Goal: Understand process/instructions: Learn about a topic

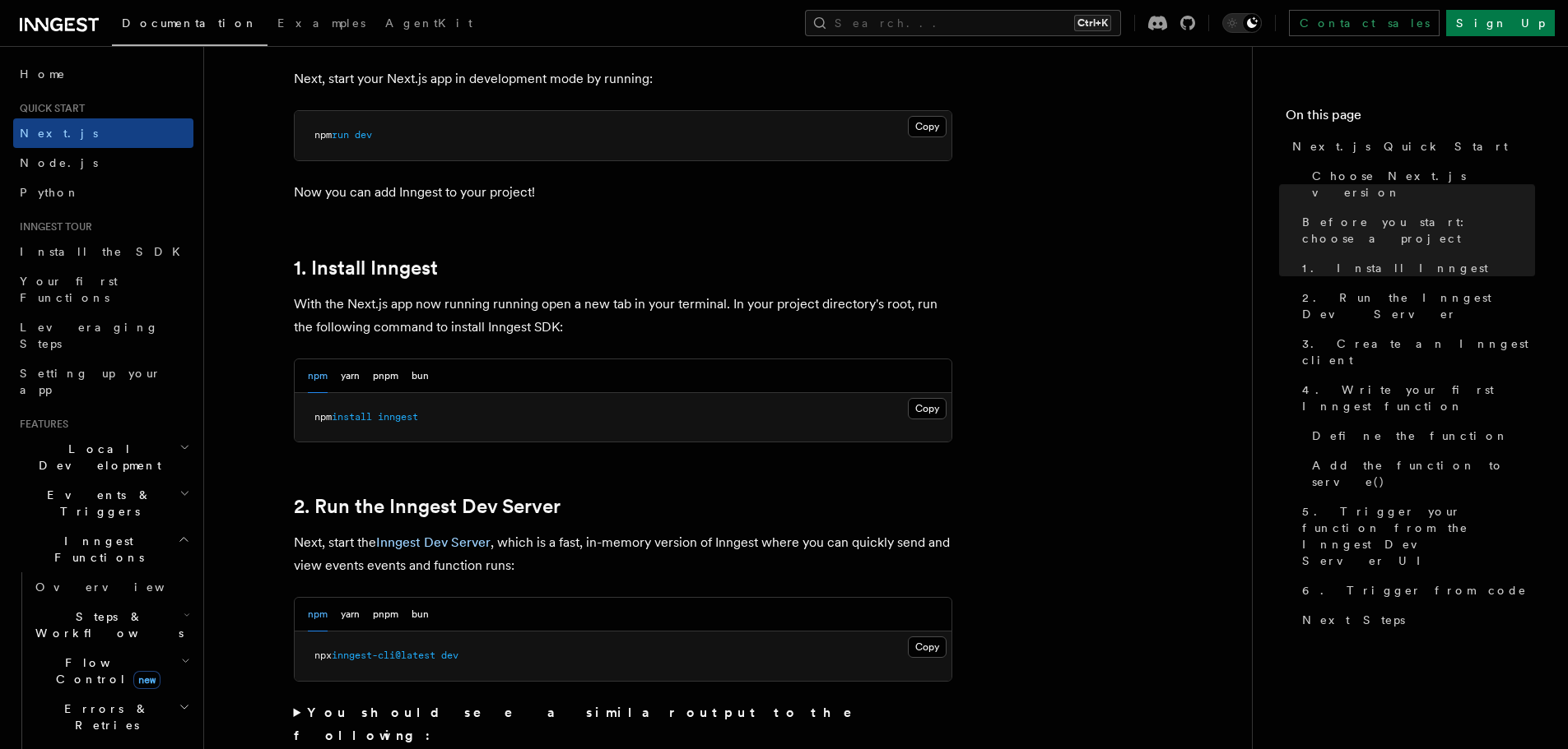
scroll to position [740, 0]
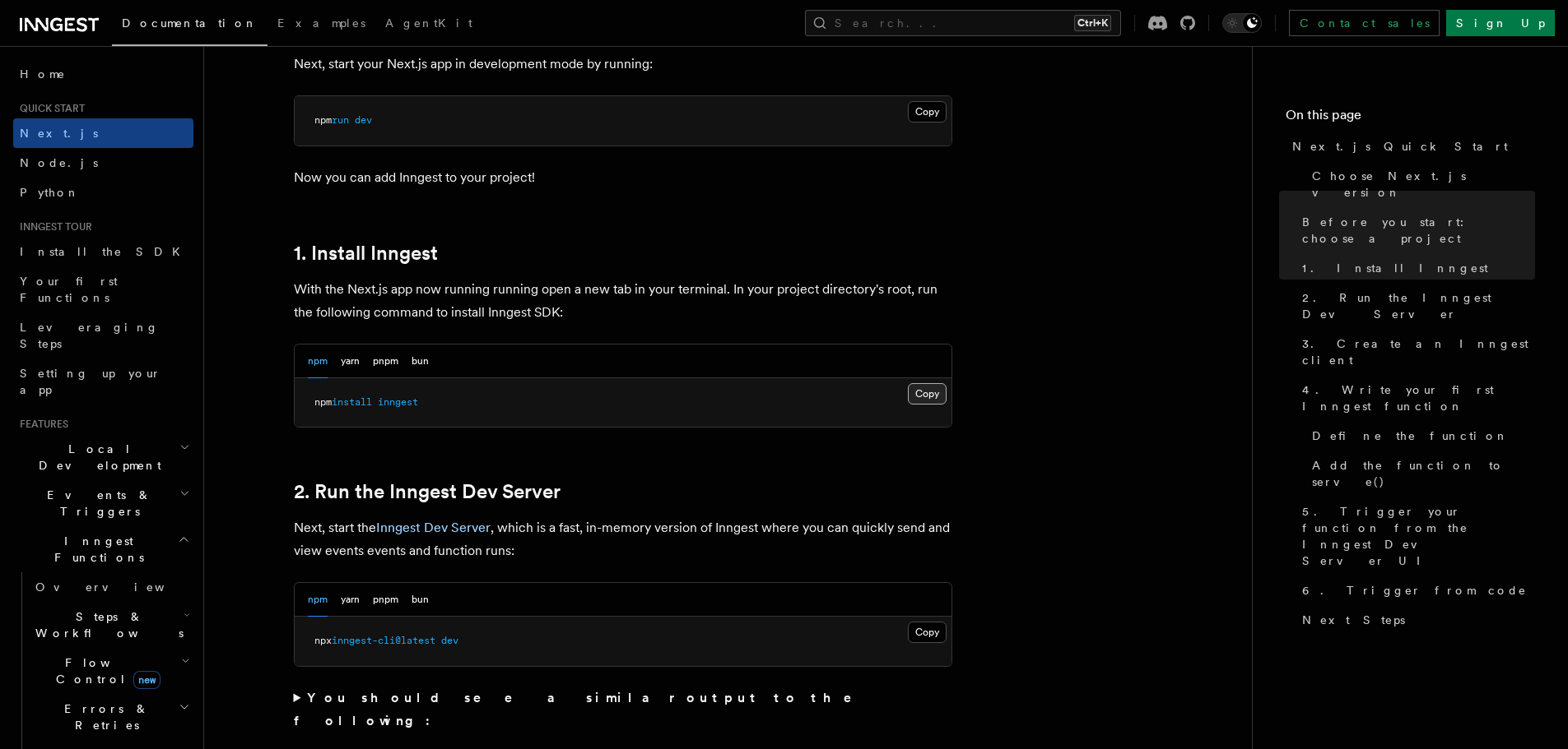
click at [913, 403] on button "Copy Copied" at bounding box center [927, 394] width 39 height 22
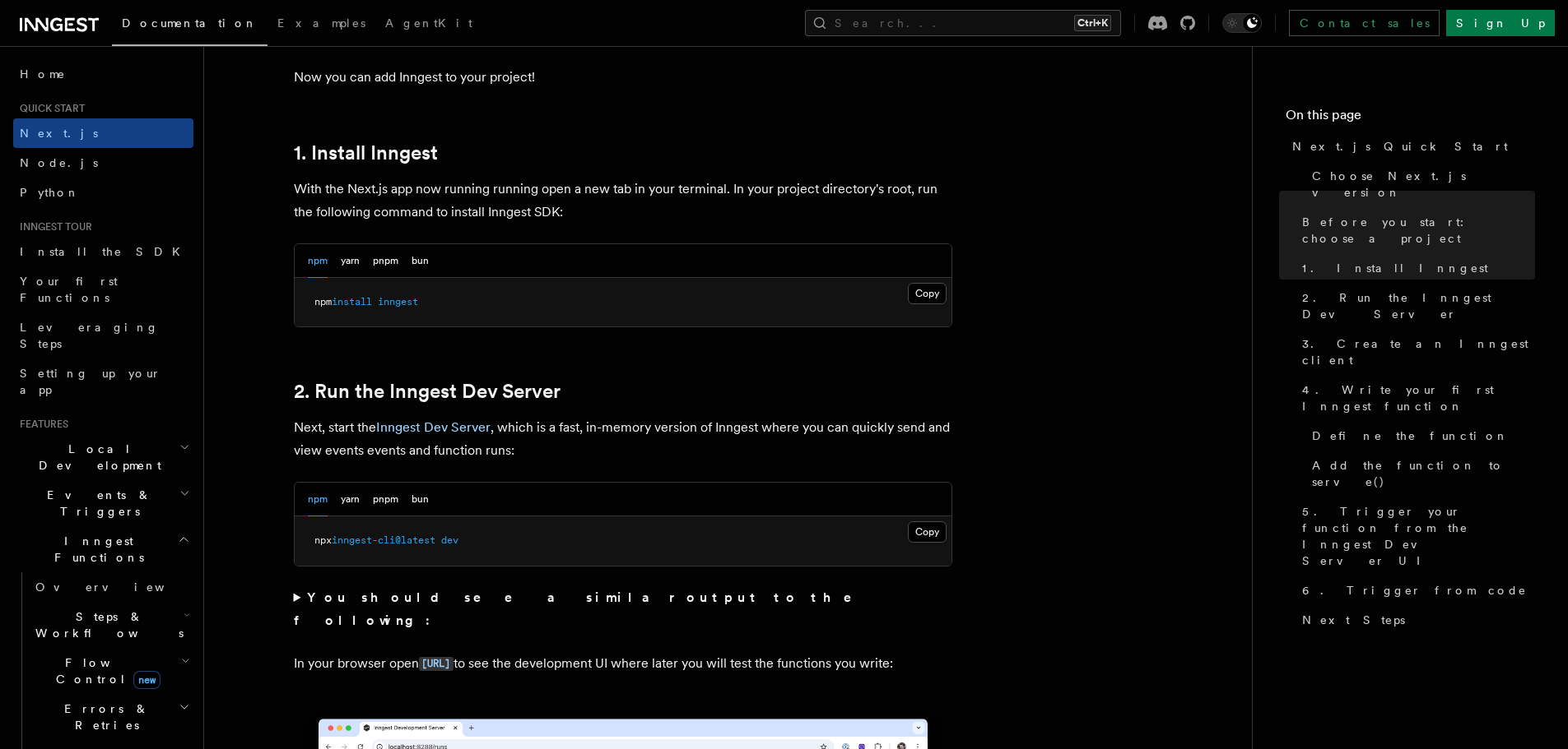
scroll to position [905, 0]
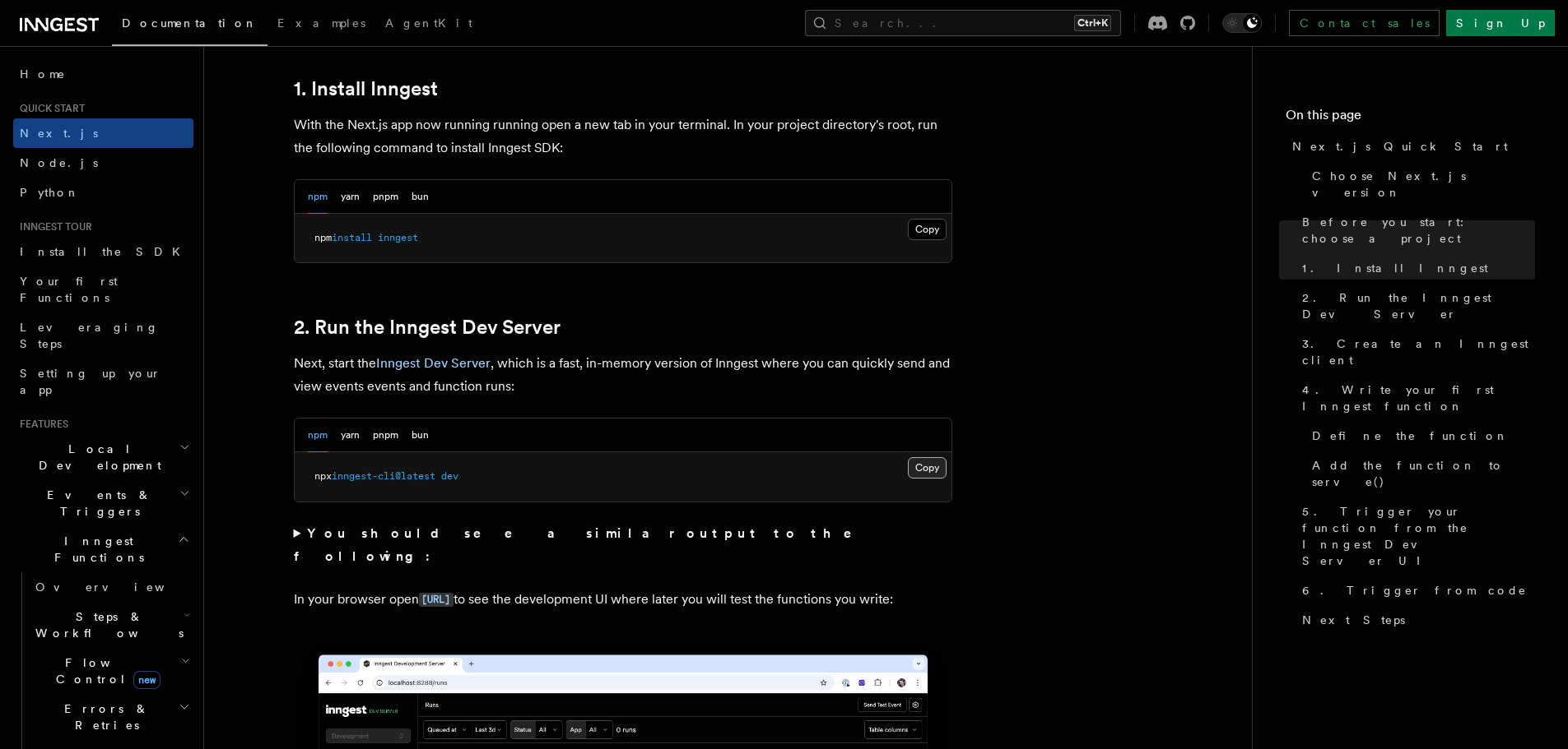
click at [927, 464] on button "Copy Copied" at bounding box center [927, 467] width 39 height 22
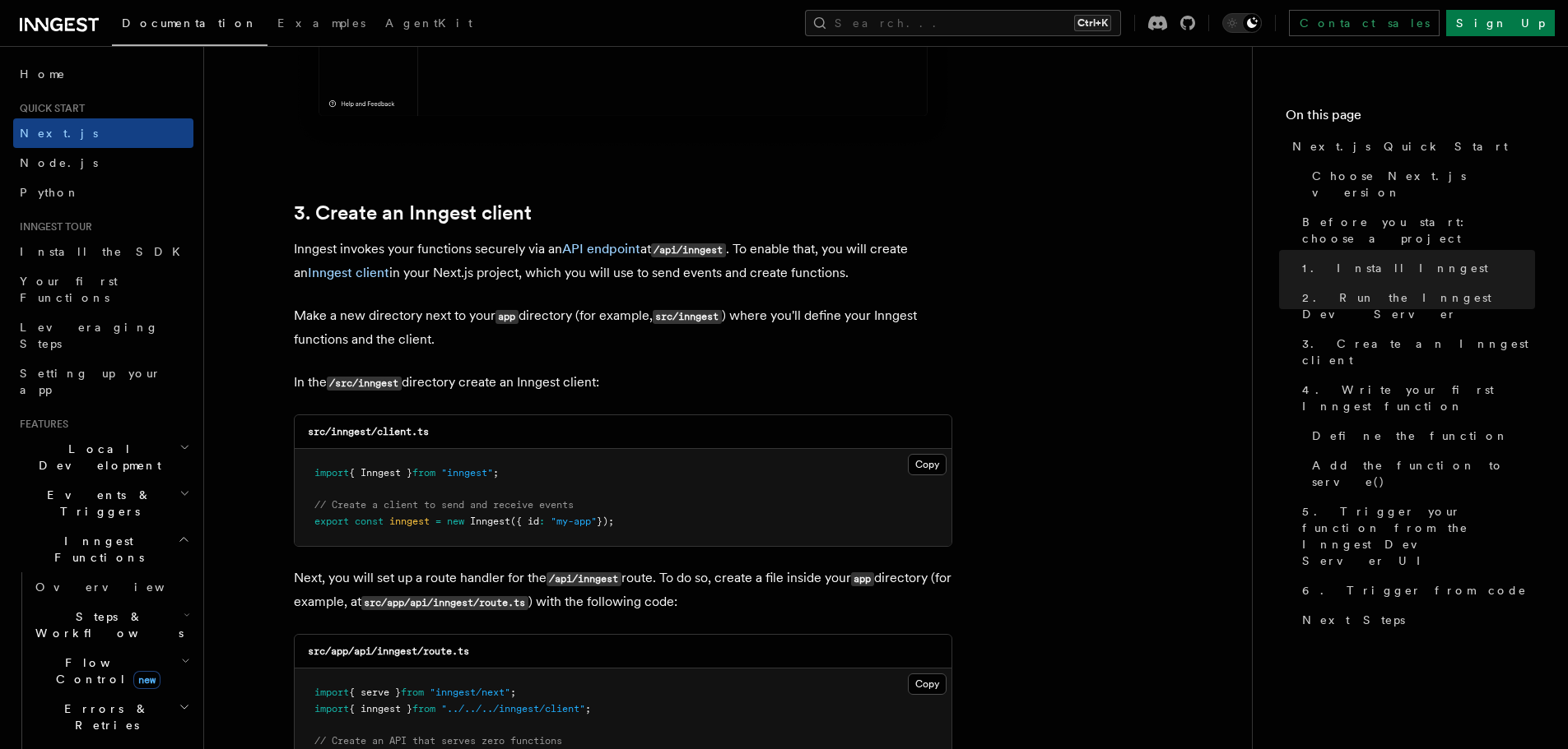
scroll to position [1892, 0]
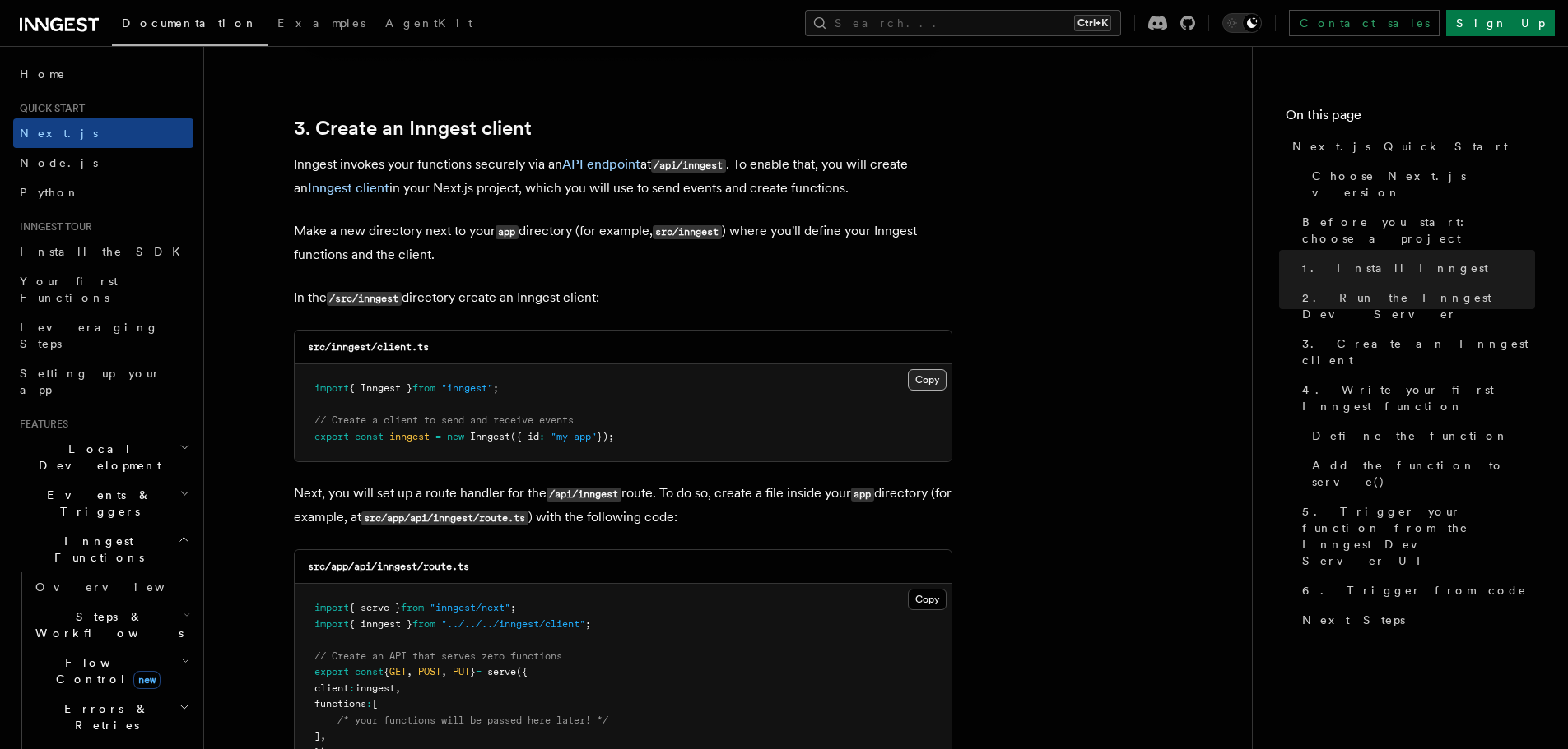
click at [925, 373] on button "Copy Copied" at bounding box center [927, 380] width 39 height 22
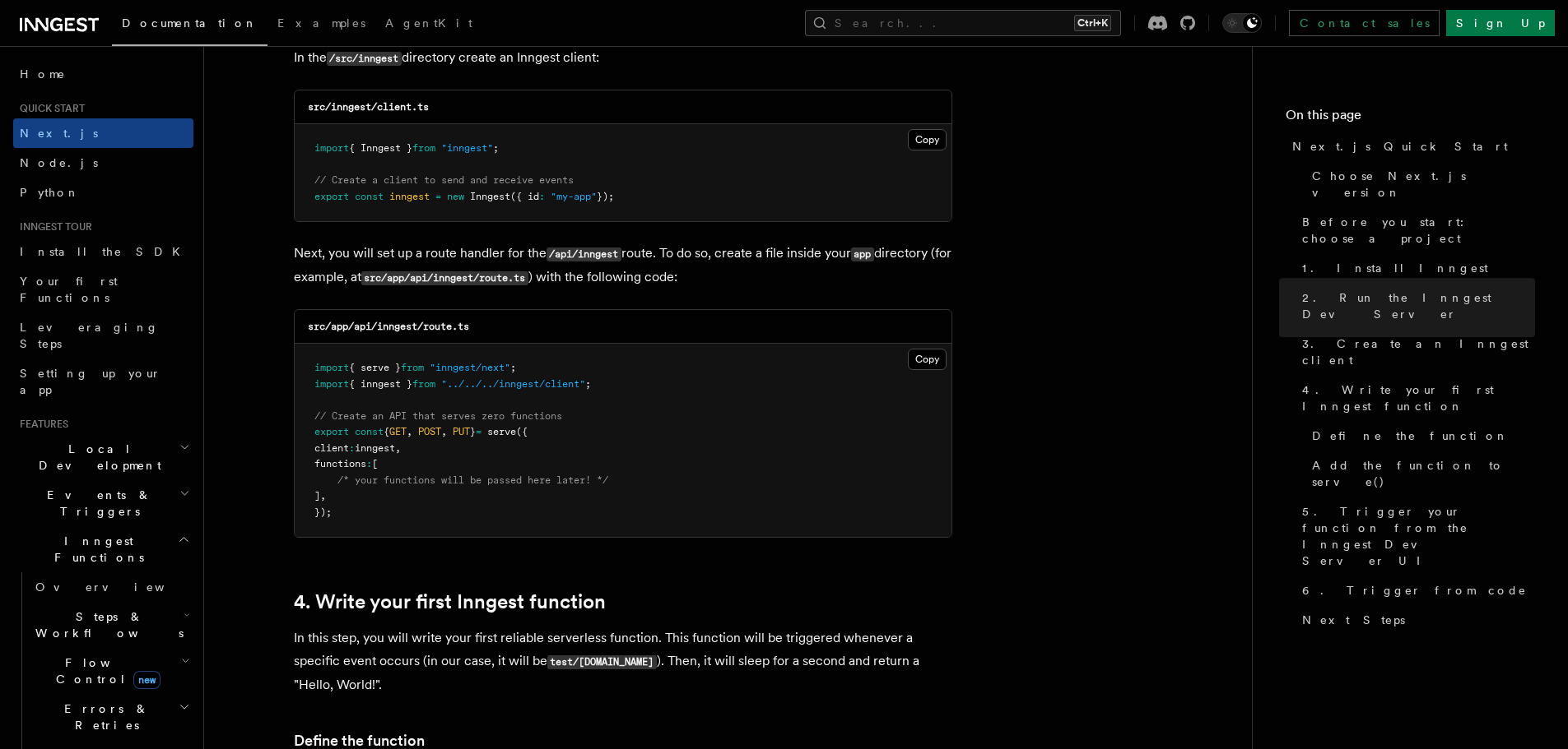
scroll to position [2139, 0]
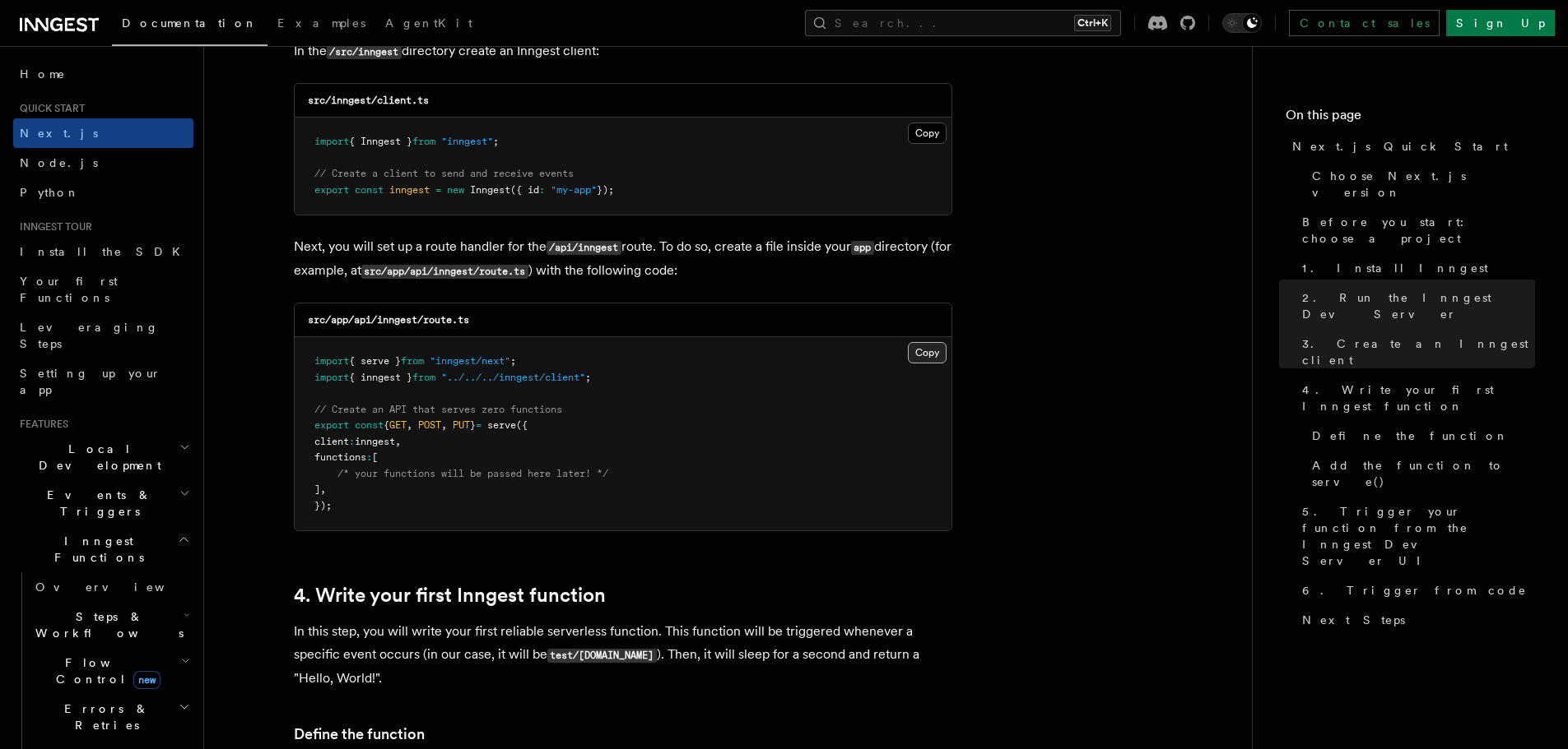
click at [914, 360] on button "Copy Copied" at bounding box center [927, 352] width 39 height 22
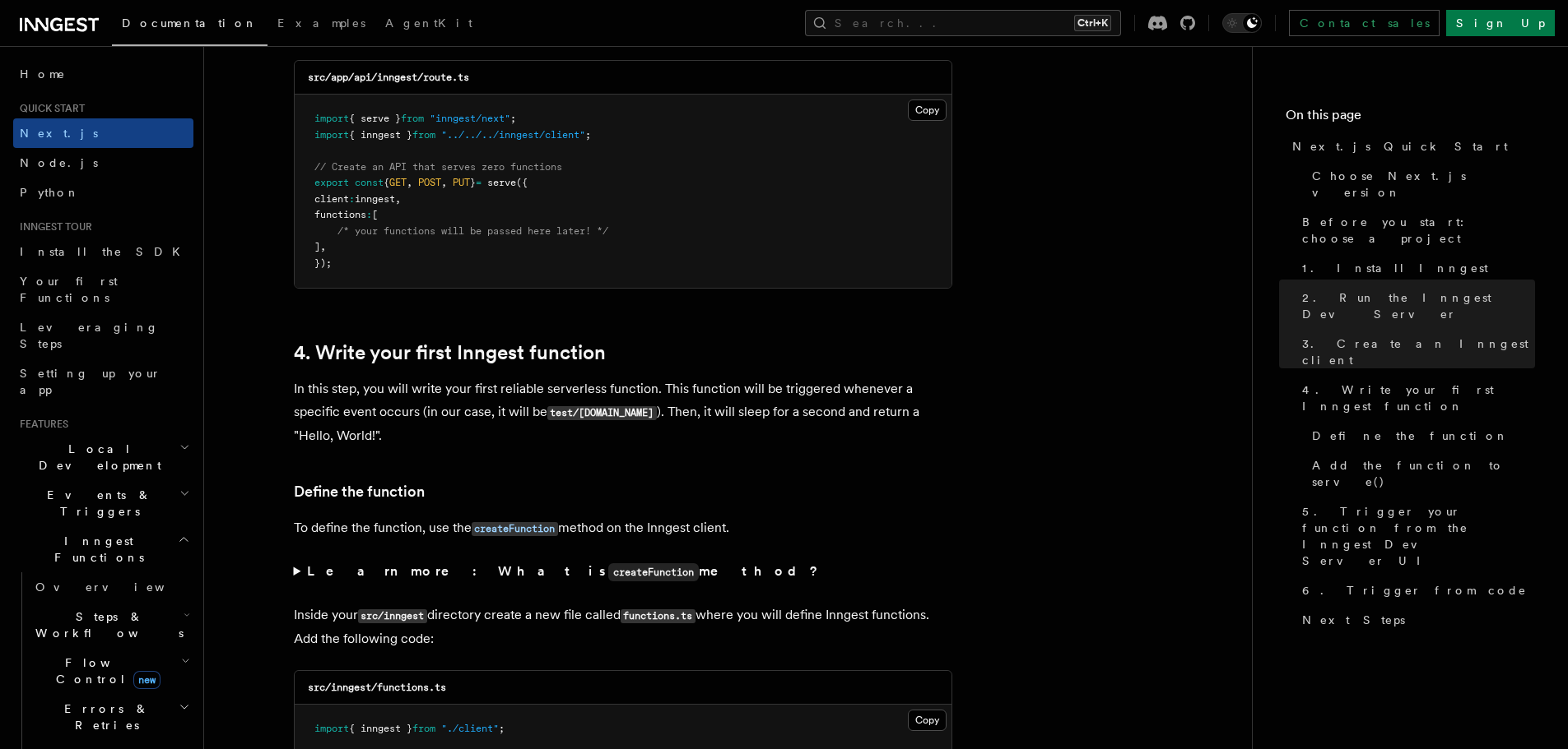
scroll to position [2385, 0]
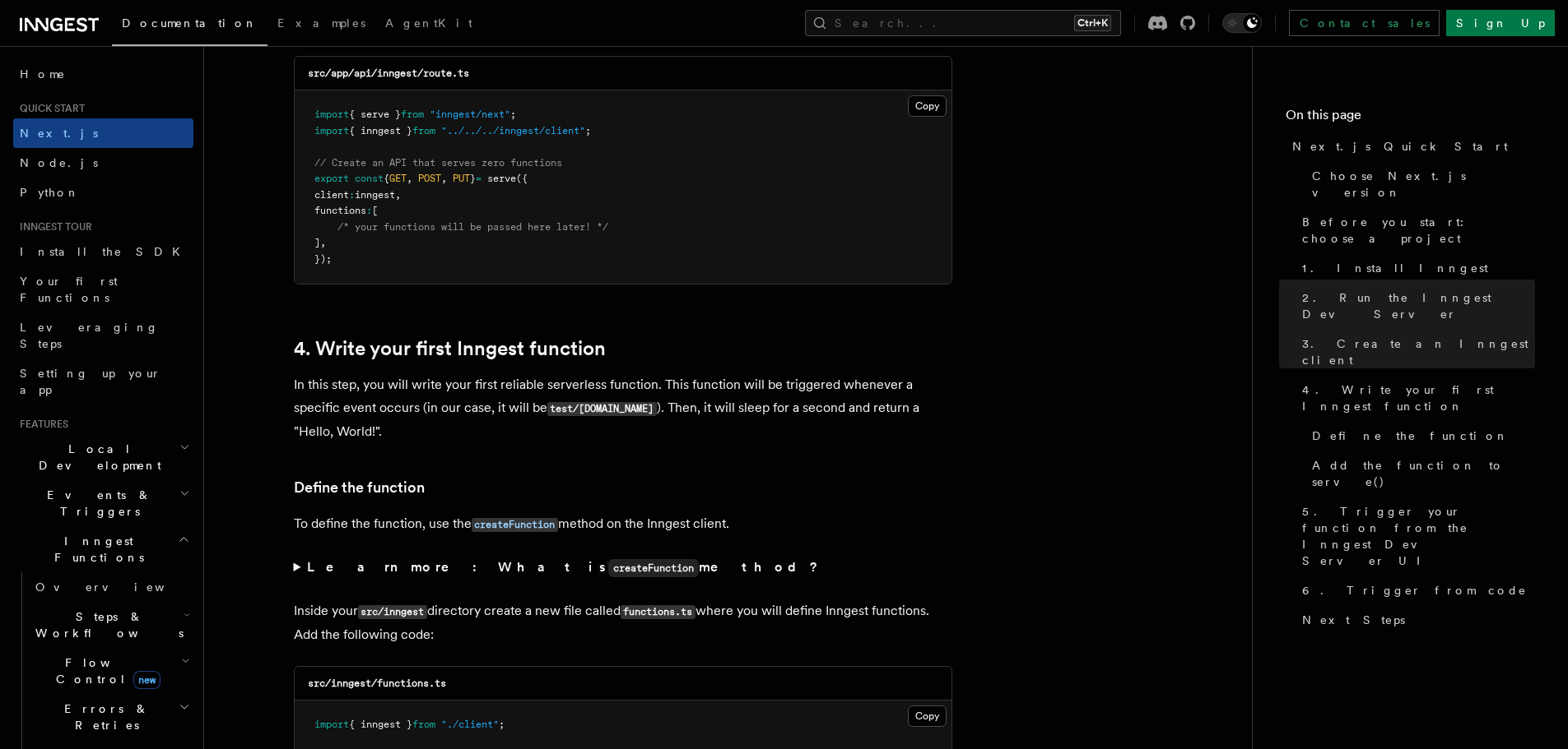
click at [662, 611] on code "functions.ts" at bounding box center [658, 613] width 75 height 14
copy code "functions"
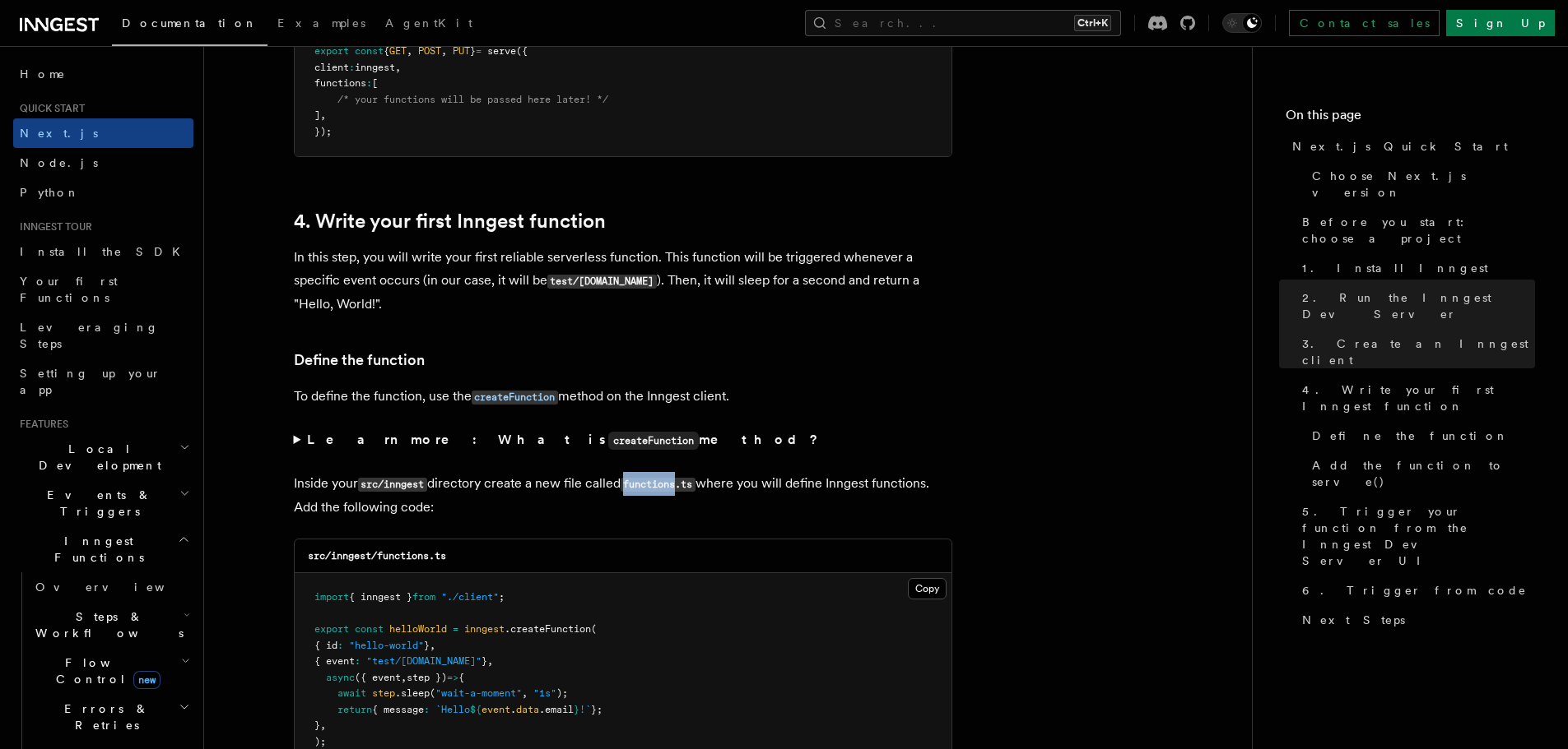
scroll to position [2550, 0]
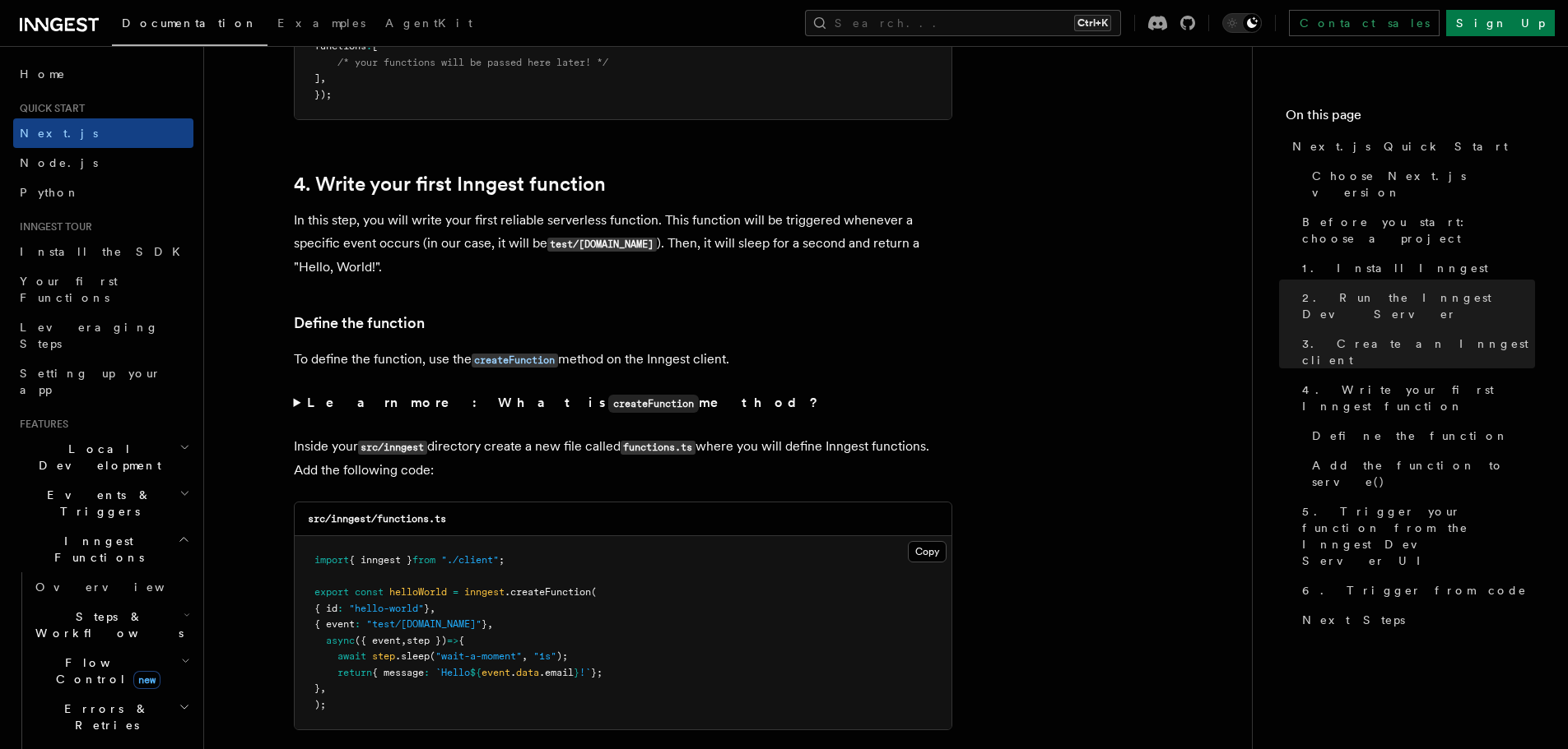
click at [930, 557] on button "Copy Copied" at bounding box center [927, 552] width 39 height 22
click at [386, 26] on span "AgentKit" at bounding box center [429, 22] width 87 height 13
